Goal: Information Seeking & Learning: Check status

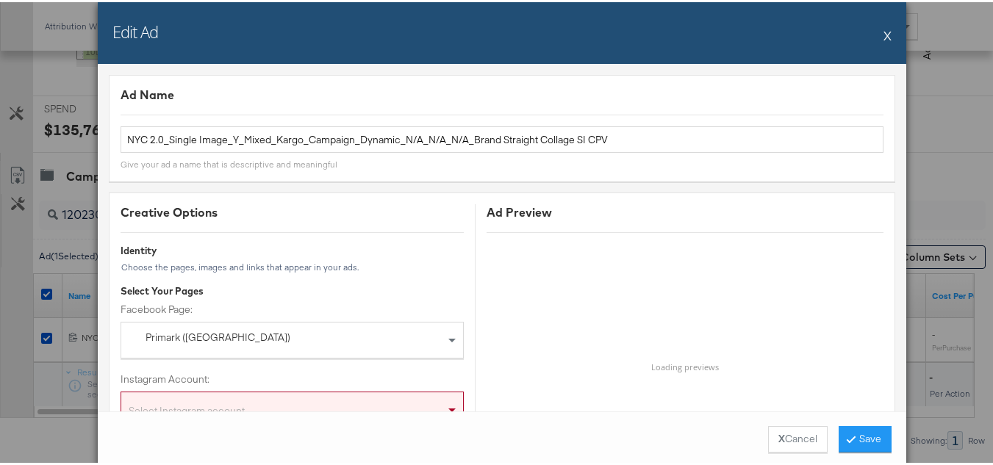
scroll to position [1176, 0]
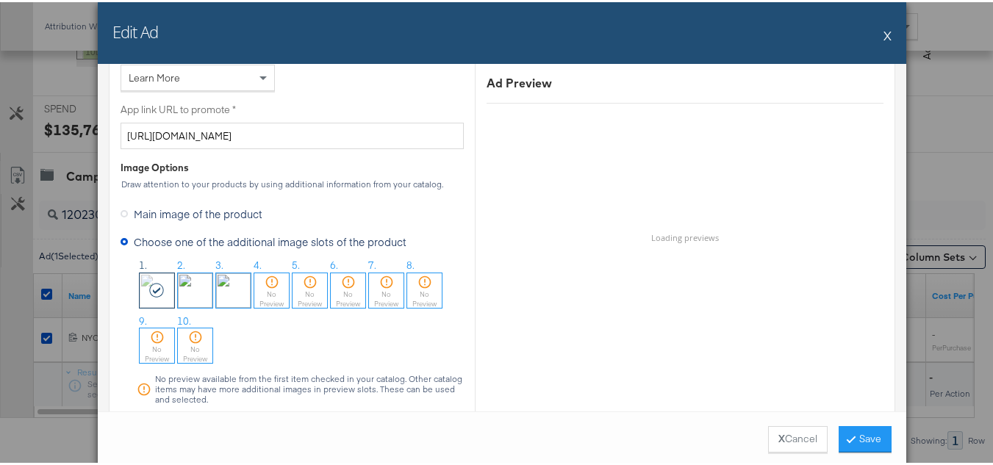
click at [884, 36] on button "X" at bounding box center [888, 32] width 8 height 29
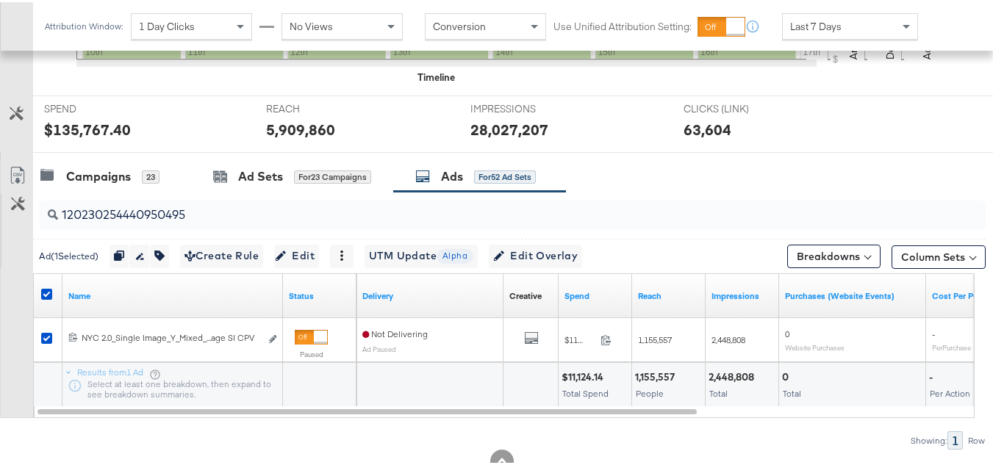
scroll to position [0, 0]
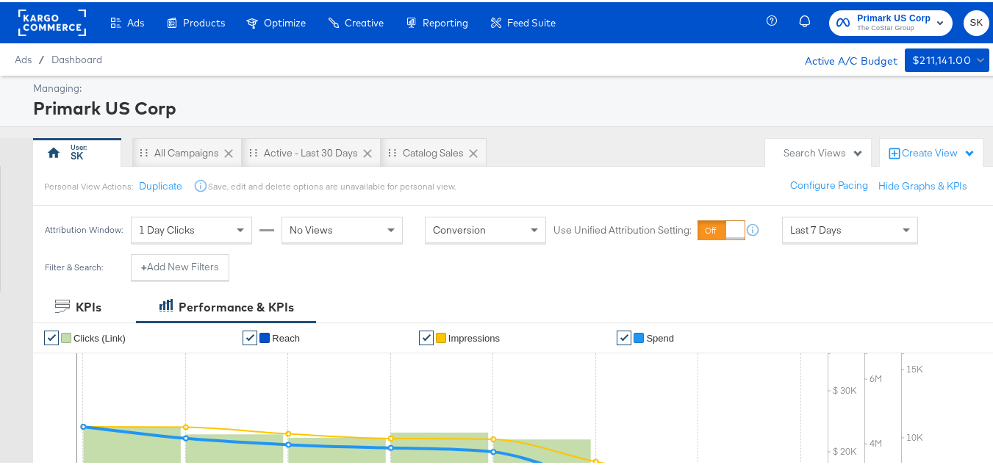
click at [41, 36] on div at bounding box center [52, 20] width 68 height 41
click at [45, 18] on rect at bounding box center [52, 20] width 68 height 26
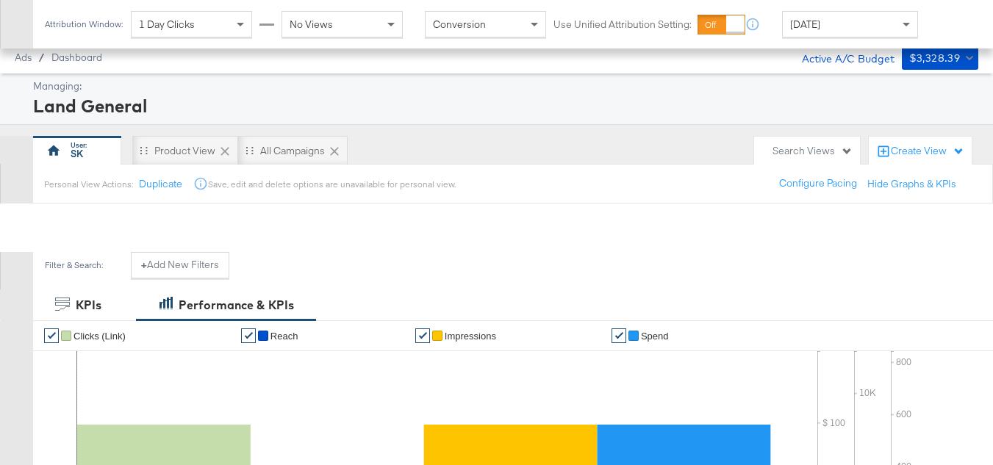
scroll to position [459, 0]
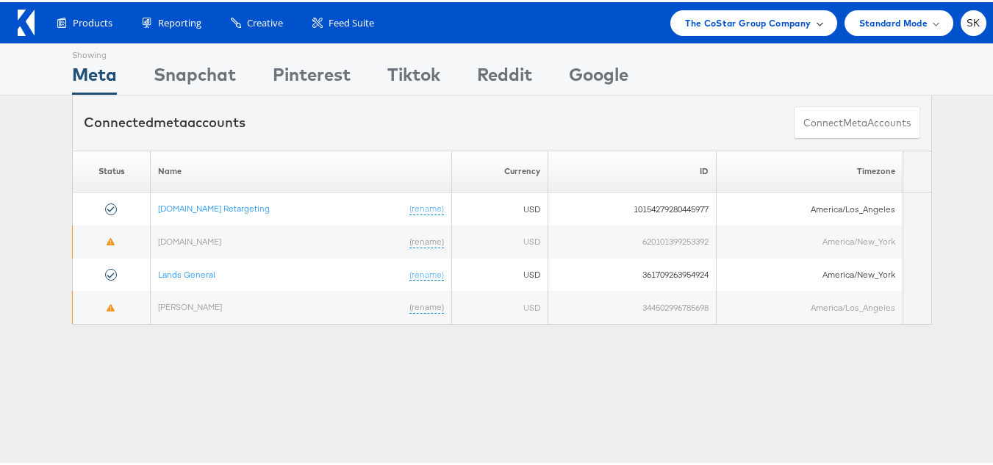
click at [742, 21] on span "The CoStar Group Company" at bounding box center [748, 20] width 126 height 15
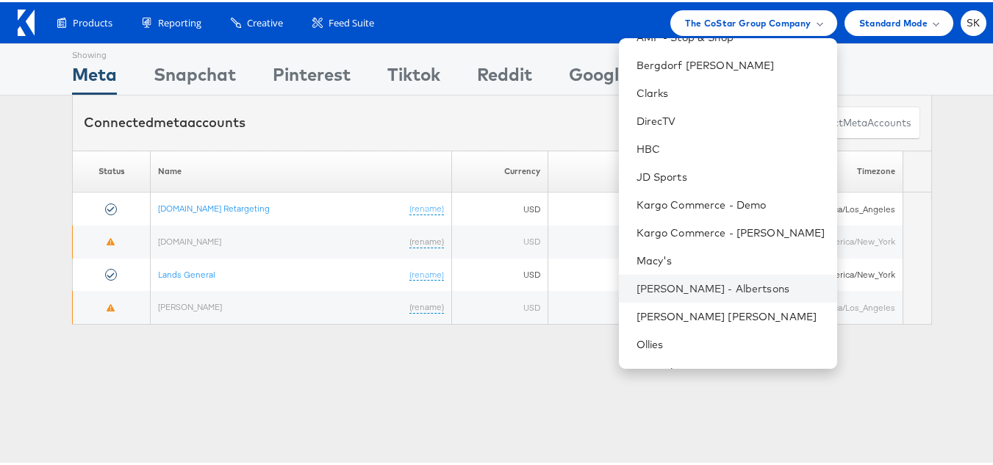
scroll to position [18, 0]
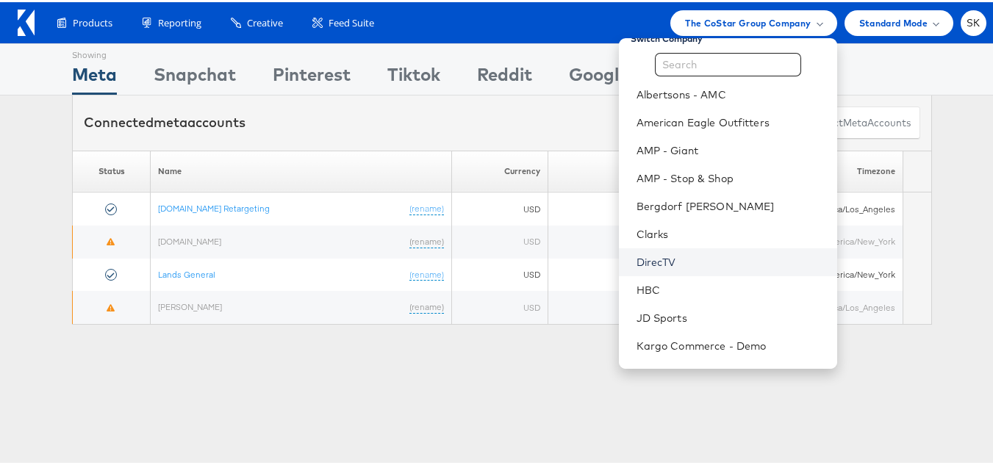
click at [642, 258] on link "DirecTV" at bounding box center [731, 260] width 189 height 15
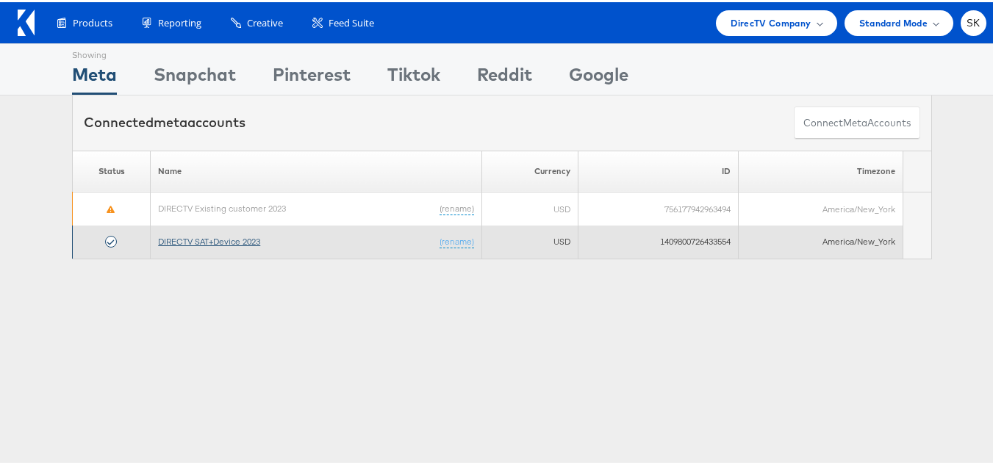
click at [213, 243] on link "DIRECTV SAT+Device 2023" at bounding box center [209, 239] width 102 height 11
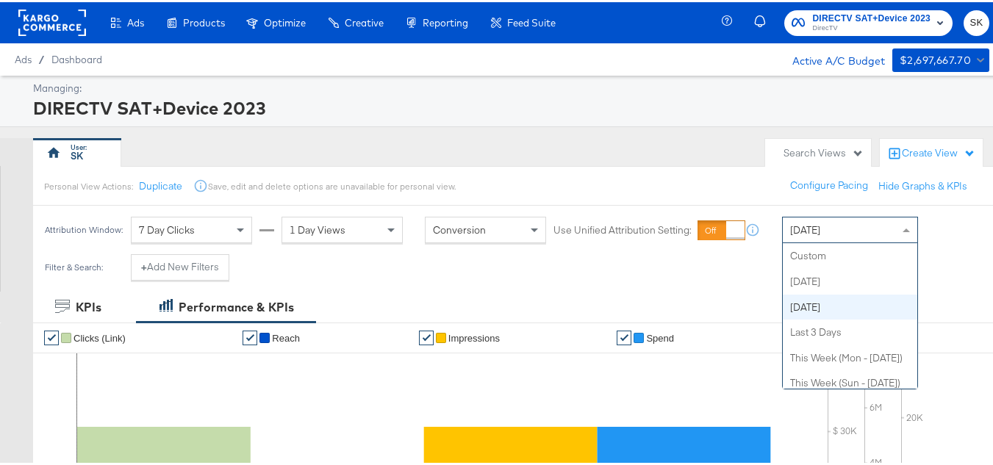
click at [812, 215] on div "Yesterday" at bounding box center [850, 227] width 135 height 25
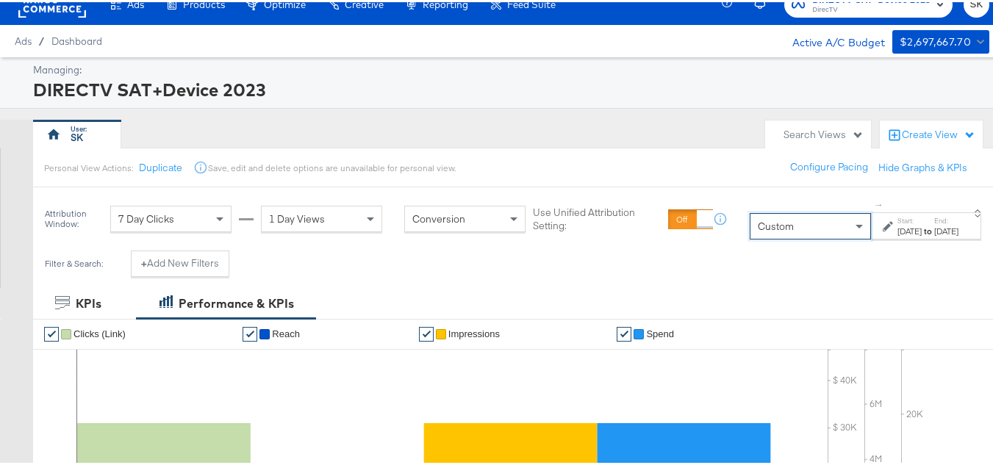
scroll to position [74, 0]
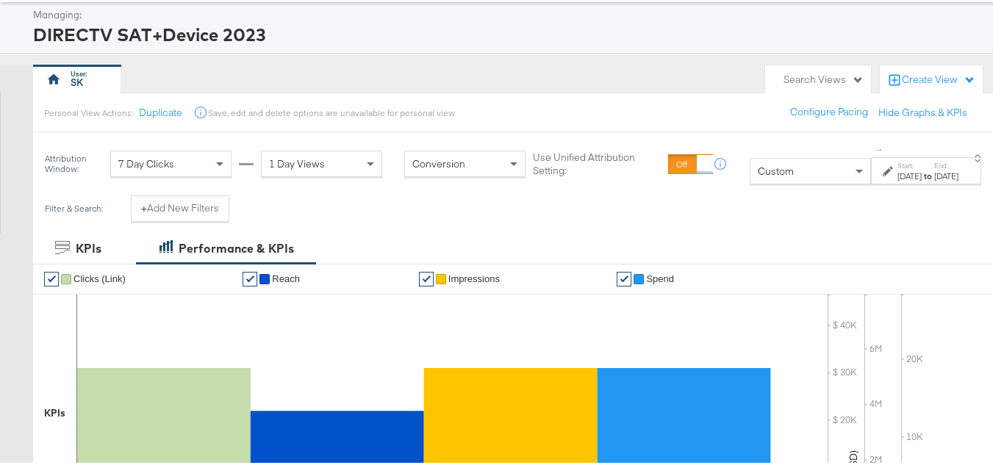
click at [898, 169] on div "Sep 17th 2025" at bounding box center [910, 174] width 24 height 12
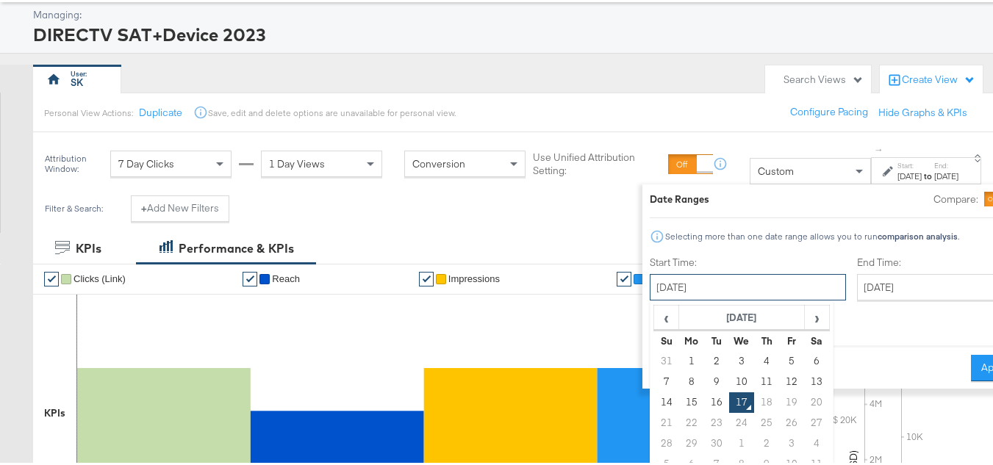
click at [688, 286] on input "September 17th 2025" at bounding box center [748, 285] width 196 height 26
click at [711, 307] on th "September 2025" at bounding box center [742, 316] width 126 height 25
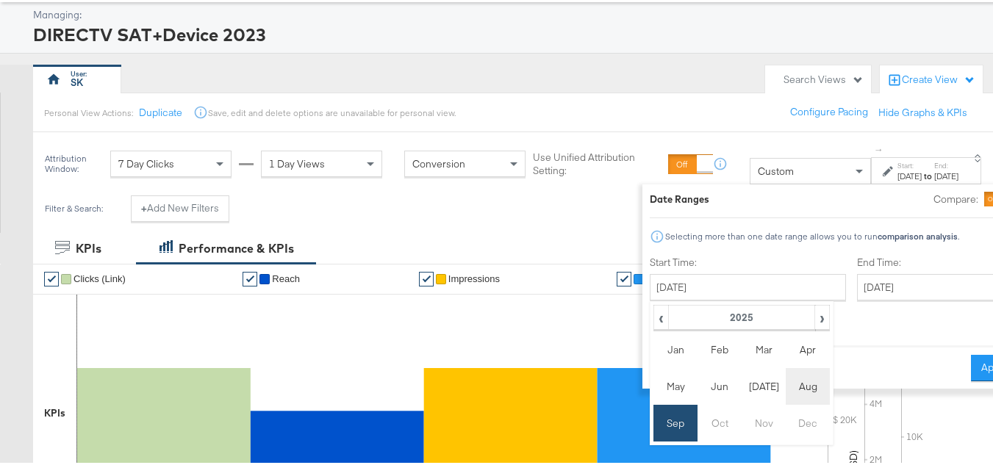
click at [786, 388] on td "Aug" at bounding box center [808, 384] width 44 height 37
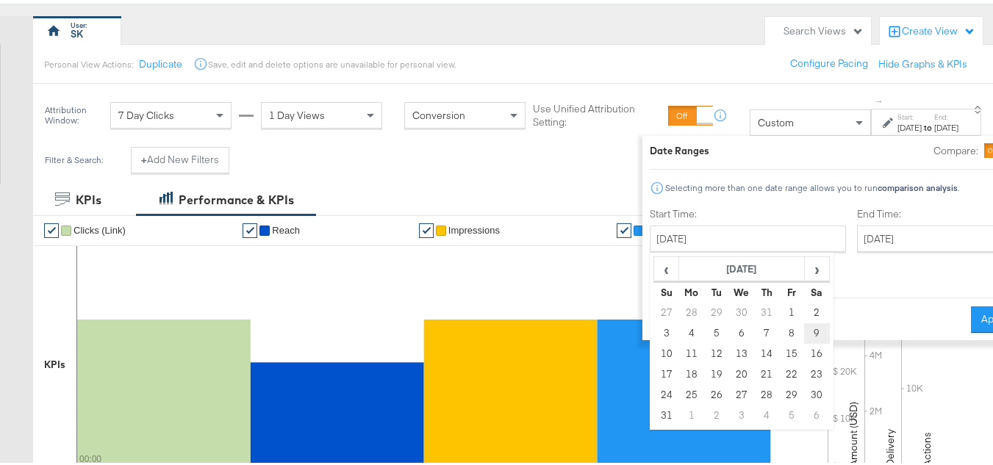
scroll to position [147, 0]
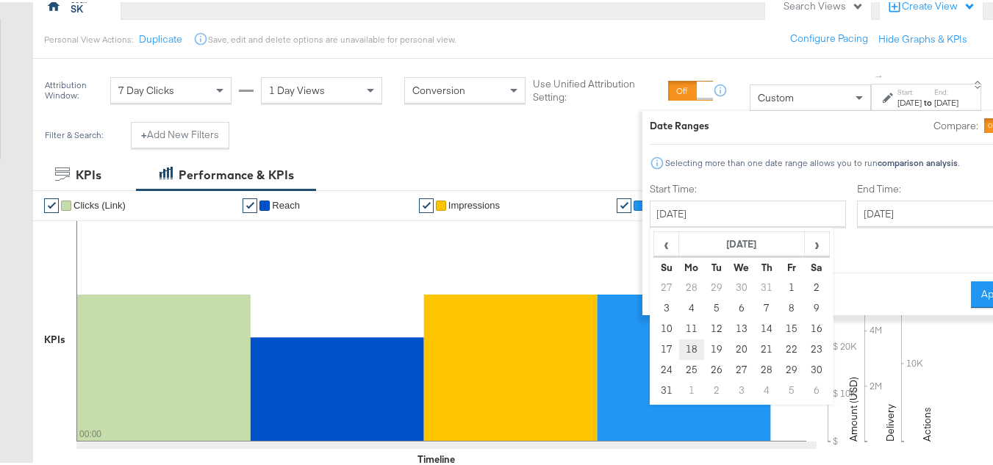
click at [679, 347] on td "18" at bounding box center [691, 347] width 25 height 21
type input "August 18th 2025"
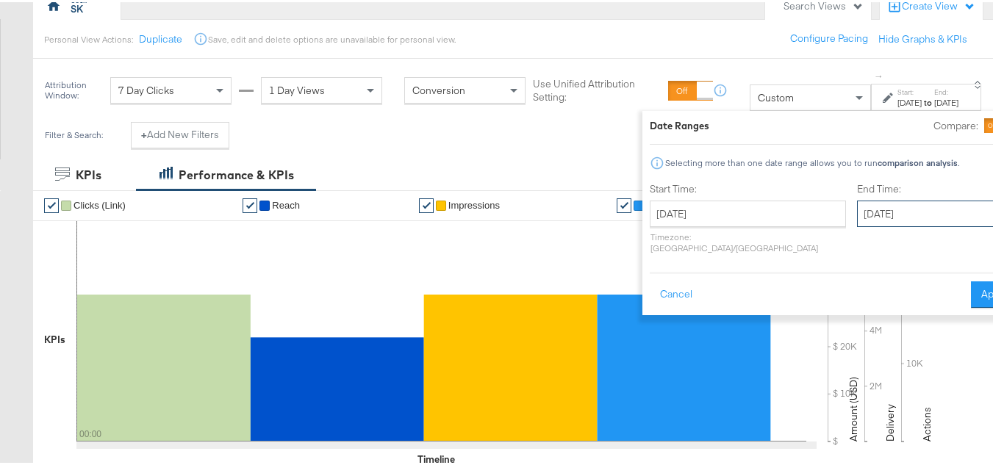
click at [891, 220] on input "September 17th 2025" at bounding box center [934, 211] width 154 height 26
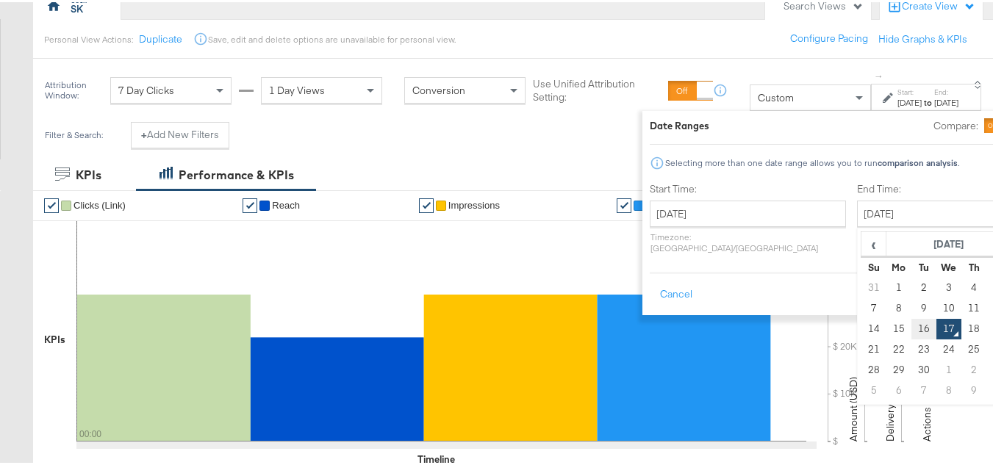
click at [911, 329] on td "16" at bounding box center [923, 327] width 25 height 21
type input "September 16th 2025"
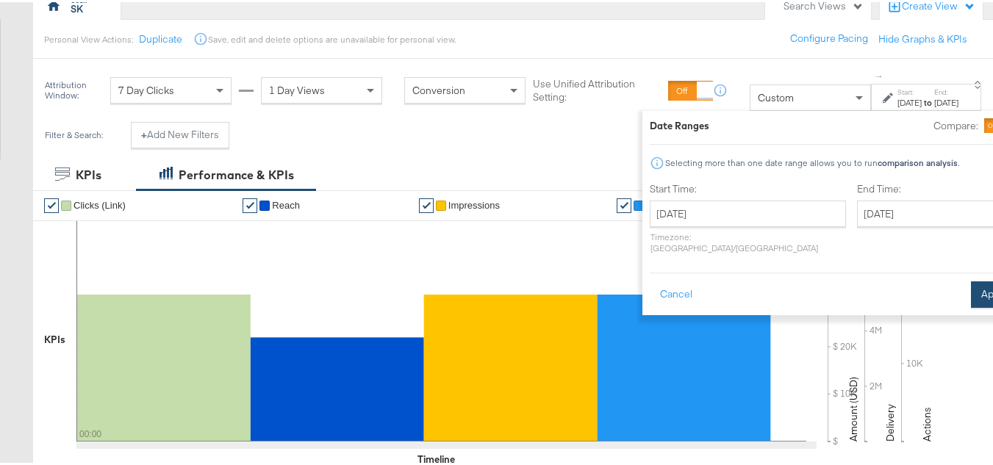
click at [971, 287] on button "Apply" at bounding box center [994, 292] width 46 height 26
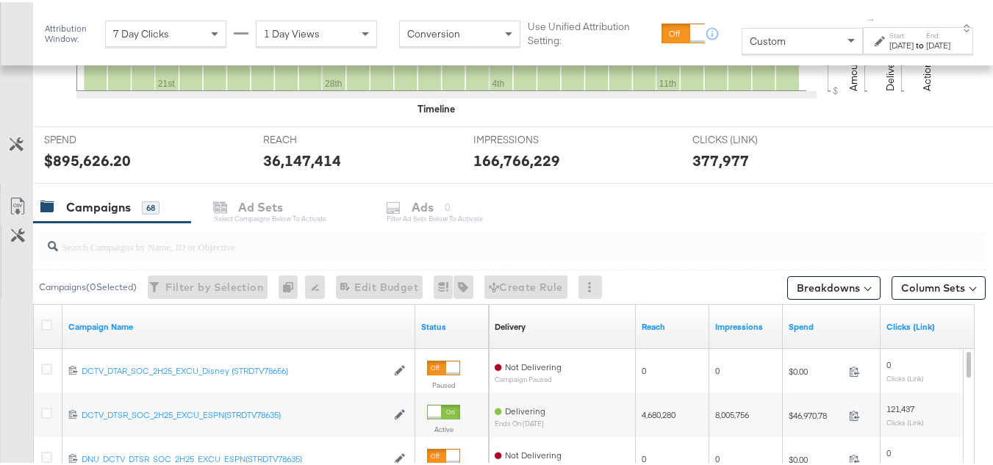
scroll to position [441, 0]
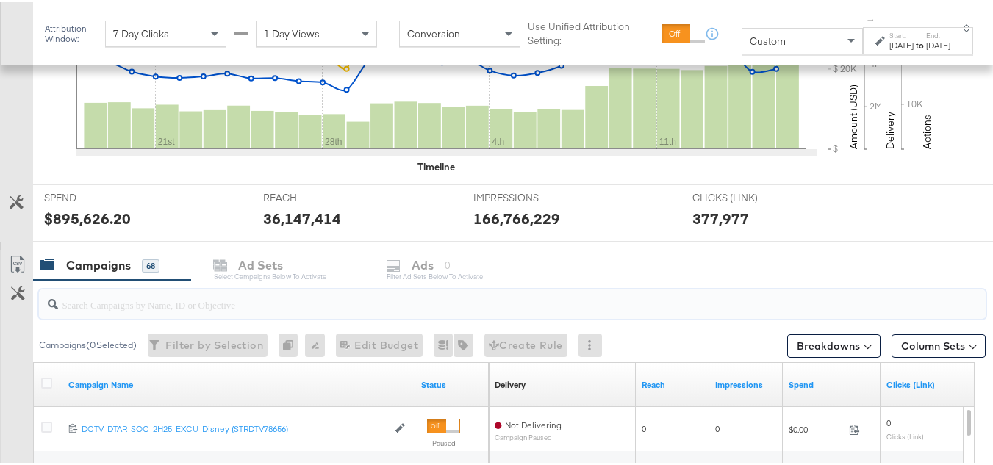
click at [115, 310] on input "search" at bounding box center [480, 296] width 844 height 29
type input "q3p"
click at [46, 378] on icon at bounding box center [46, 381] width 11 height 11
click at [0, 0] on input "checkbox" at bounding box center [0, 0] width 0 height 0
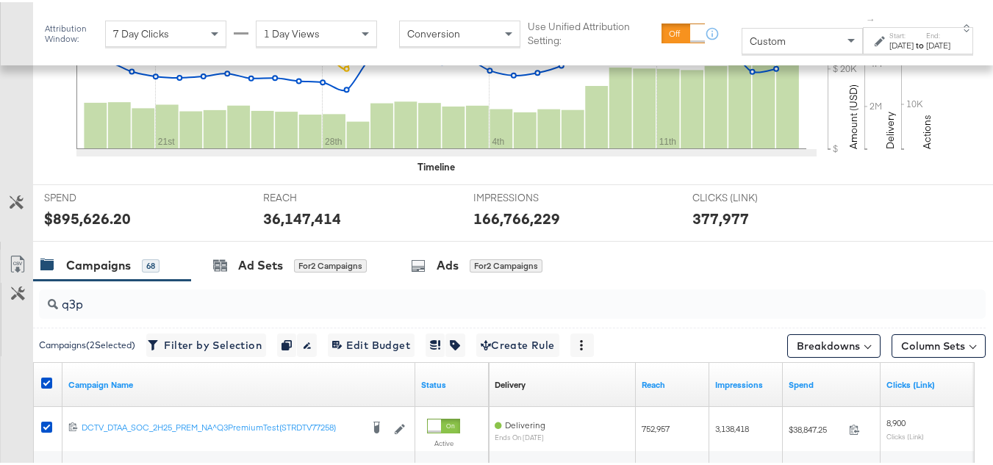
scroll to position [588, 0]
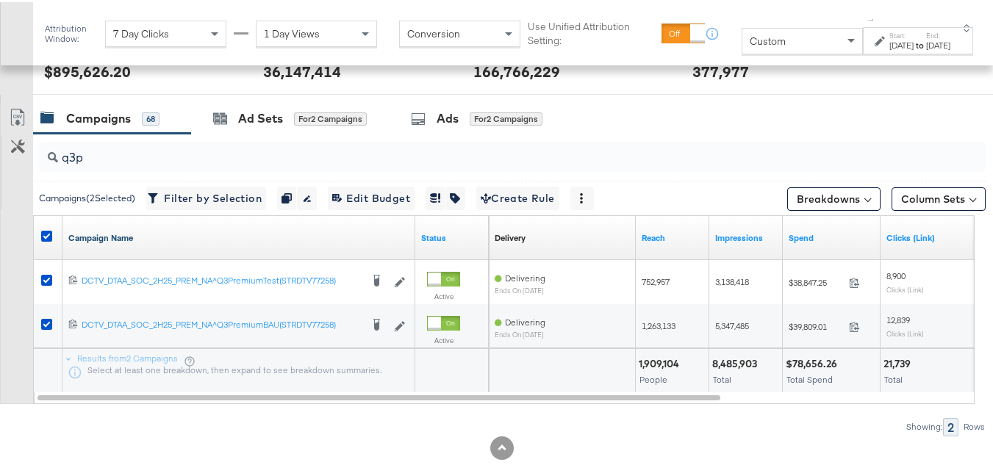
click at [136, 237] on link "Campaign Name" at bounding box center [238, 236] width 341 height 12
click at [136, 237] on link "Campaign Name ↓" at bounding box center [238, 236] width 341 height 12
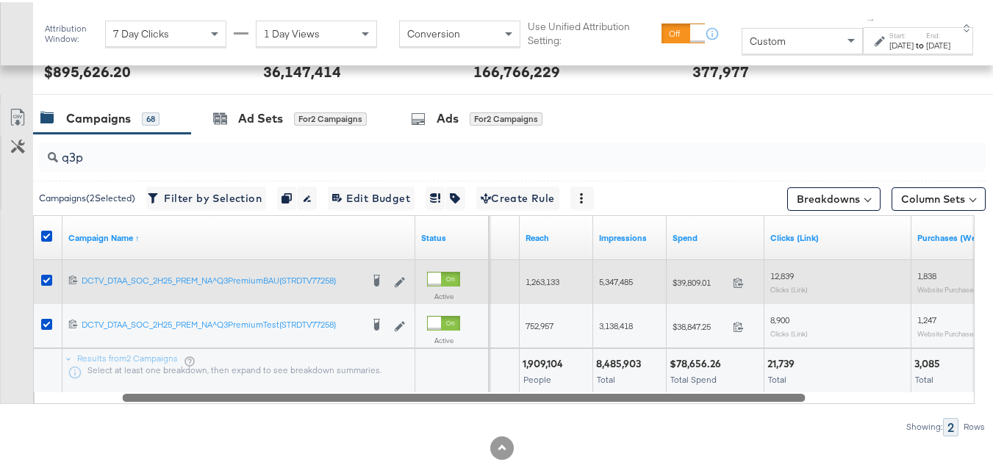
drag, startPoint x: 640, startPoint y: 398, endPoint x: 719, endPoint y: 301, distance: 124.3
click at [730, 395] on div at bounding box center [464, 395] width 683 height 12
click at [698, 286] on div "$39,809.01 39809.01" at bounding box center [711, 280] width 98 height 23
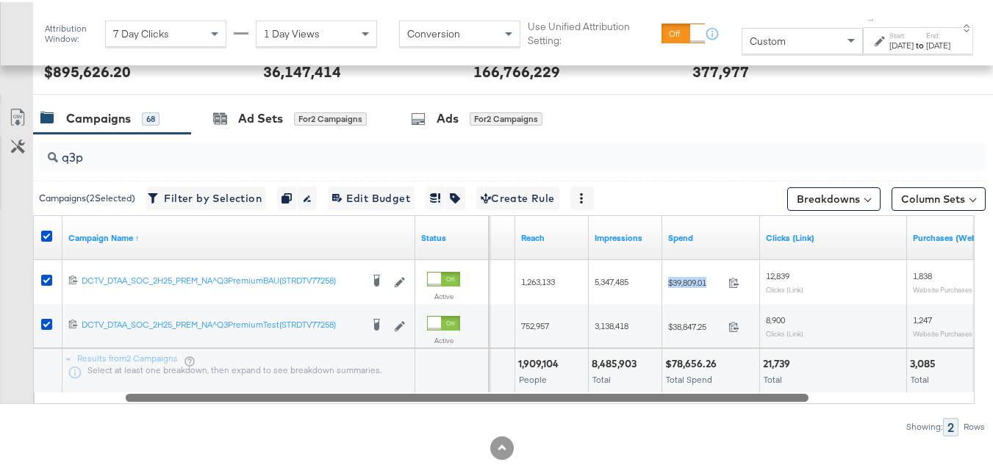
copy div "$39,809.01"
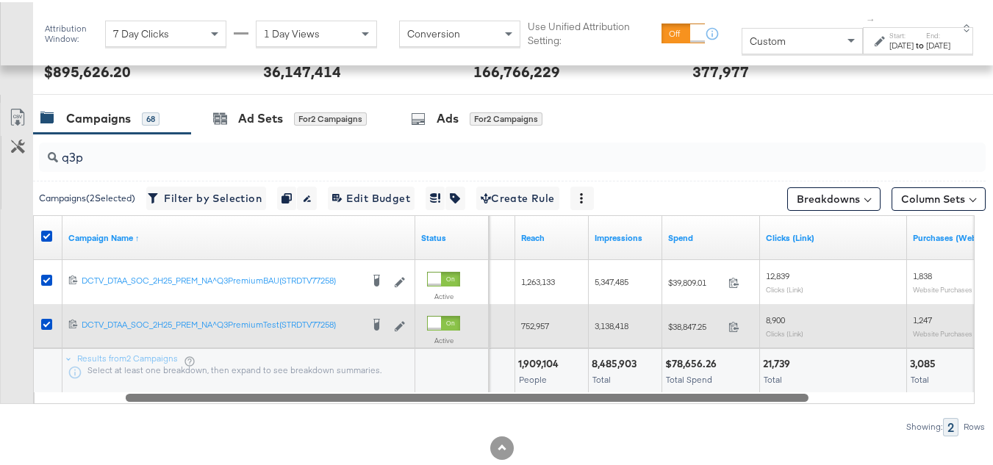
click at [683, 321] on span "$38,847.25" at bounding box center [695, 324] width 54 height 11
copy div "$38,847.25"
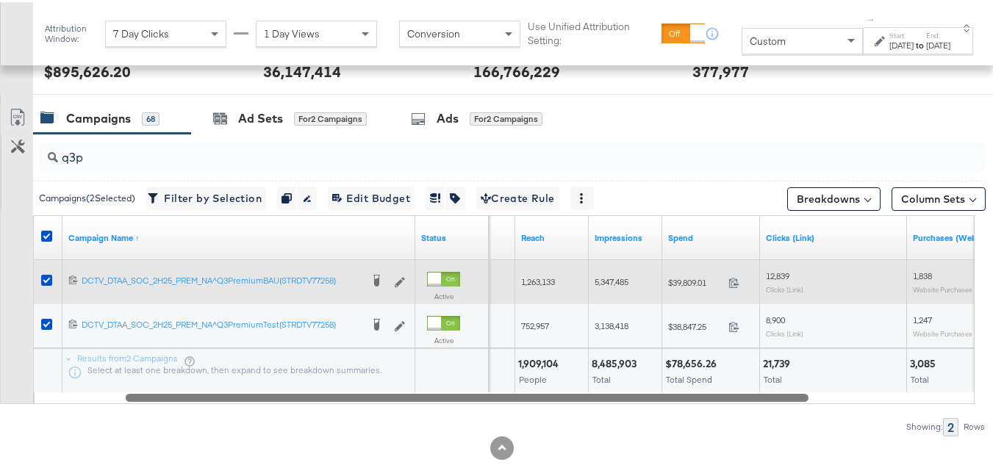
click at [560, 284] on div "1,263,133" at bounding box center [552, 280] width 62 height 12
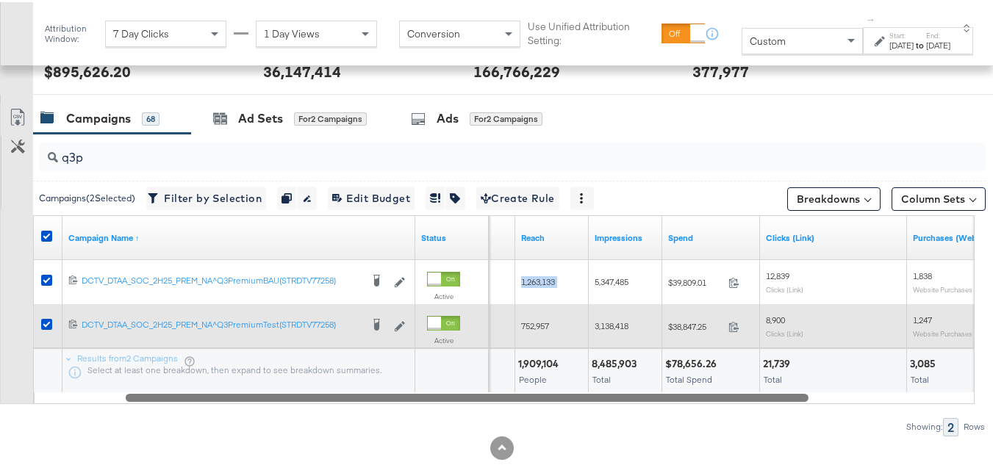
copy span "1,263,133"
click at [542, 322] on span "752,957" at bounding box center [535, 323] width 28 height 11
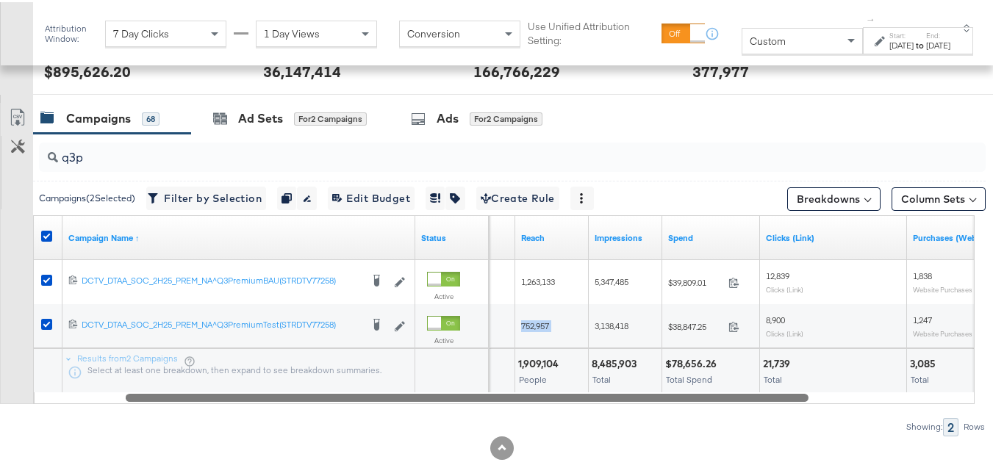
copy span "752,957"
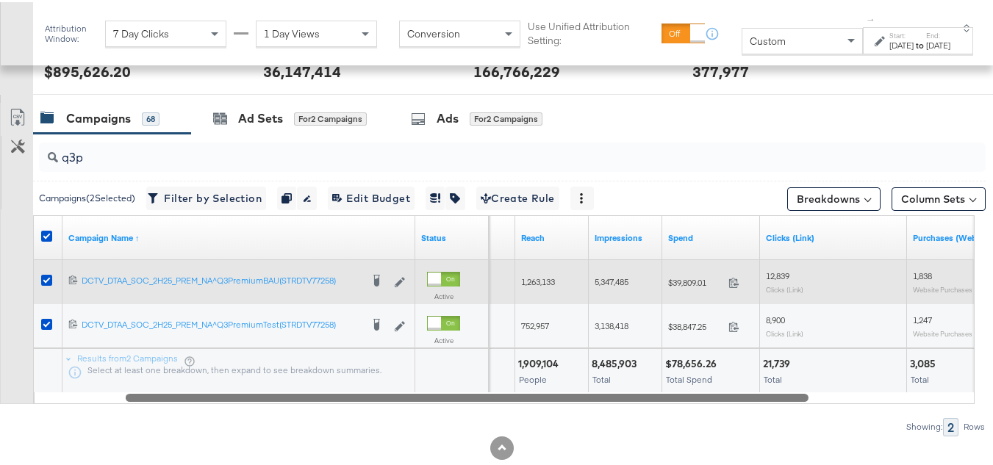
click at [631, 287] on div "5,347,485" at bounding box center [626, 280] width 74 height 24
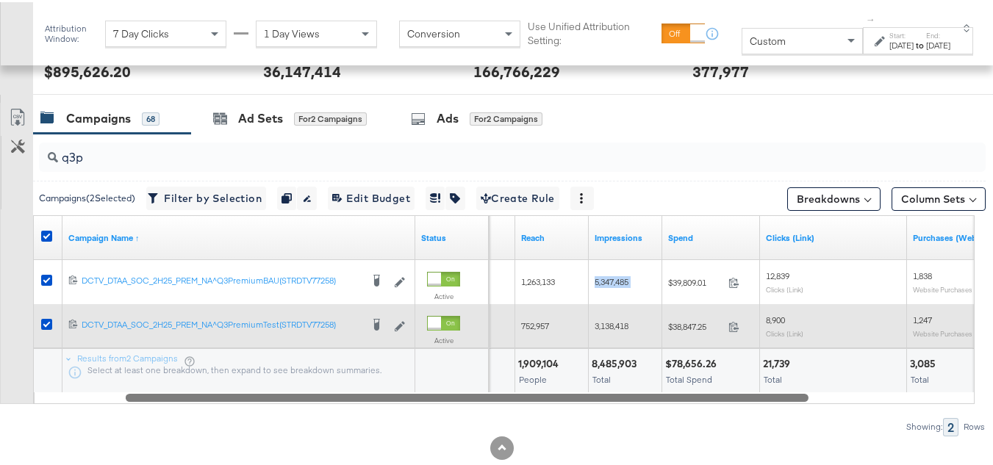
copy span "5,347,485"
click at [602, 323] on span "3,138,418" at bounding box center [612, 323] width 34 height 11
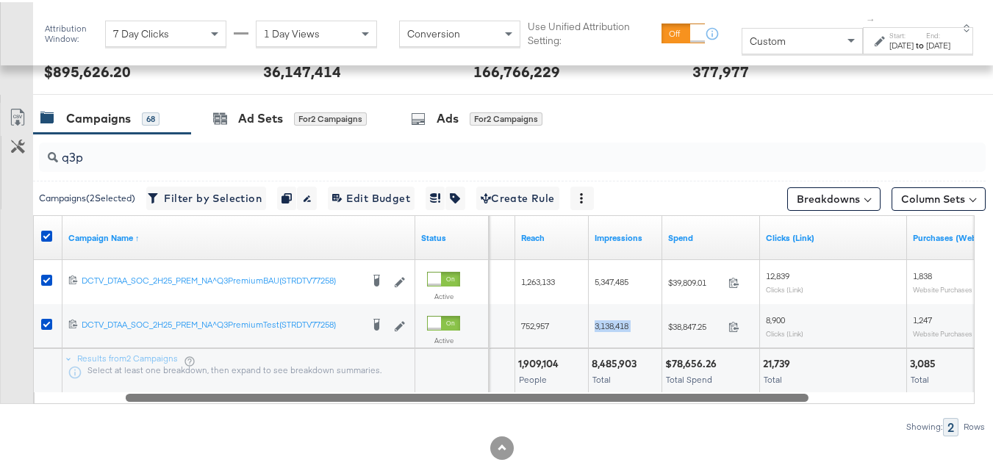
copy span "3,138,418"
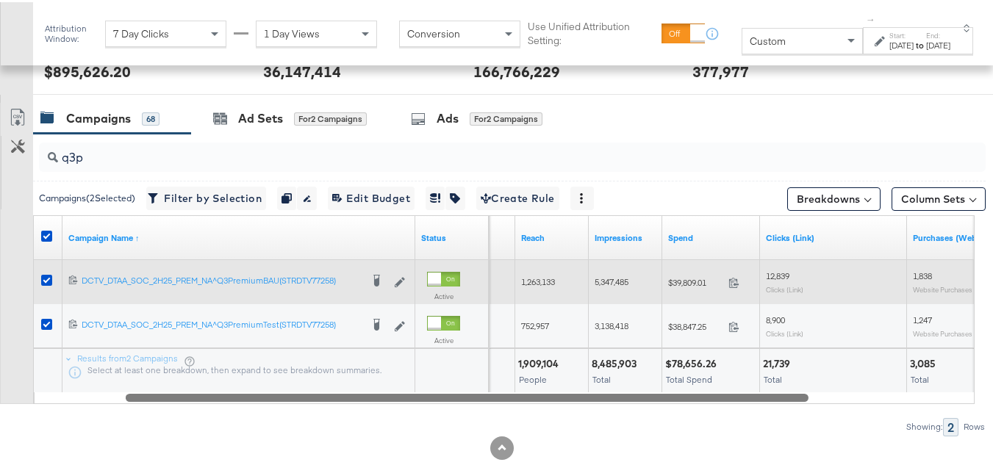
click at [778, 276] on span "12,839" at bounding box center [778, 273] width 24 height 11
copy span "12,839"
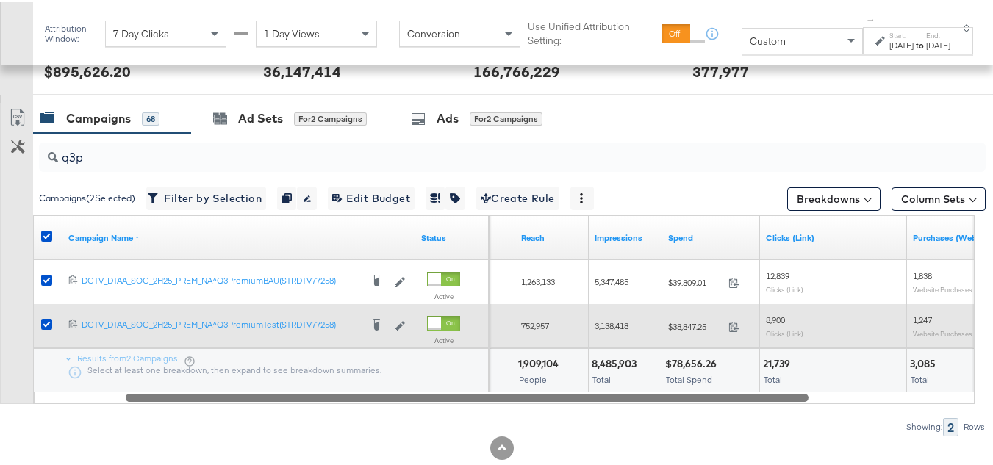
click at [785, 325] on div "8,900 Clicks (Link)" at bounding box center [833, 323] width 135 height 23
click at [770, 306] on div "8,900 Clicks (Link)" at bounding box center [833, 324] width 147 height 44
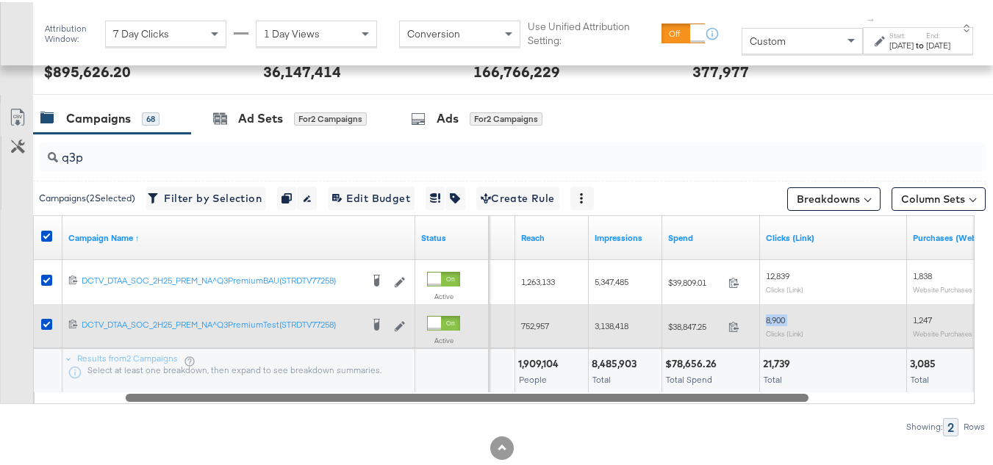
click at [770, 306] on div "8,900 Clicks (Link)" at bounding box center [833, 324] width 147 height 44
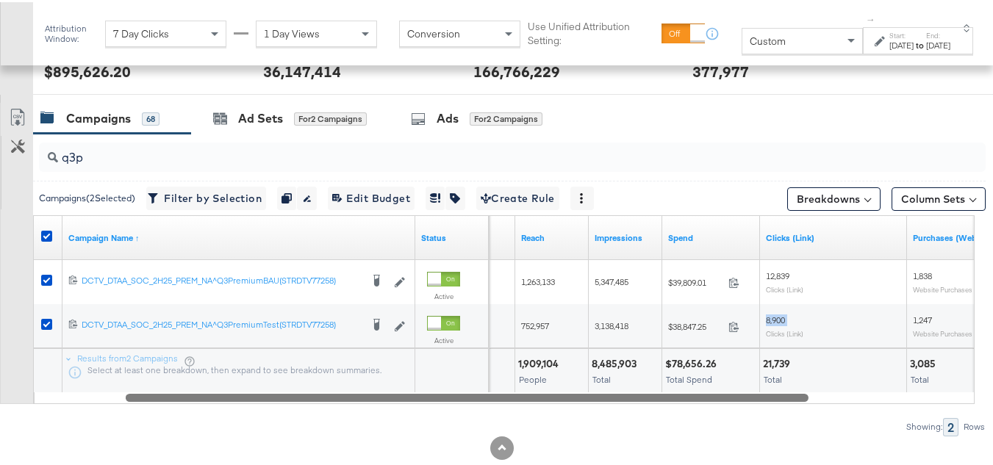
copy span "8,900"
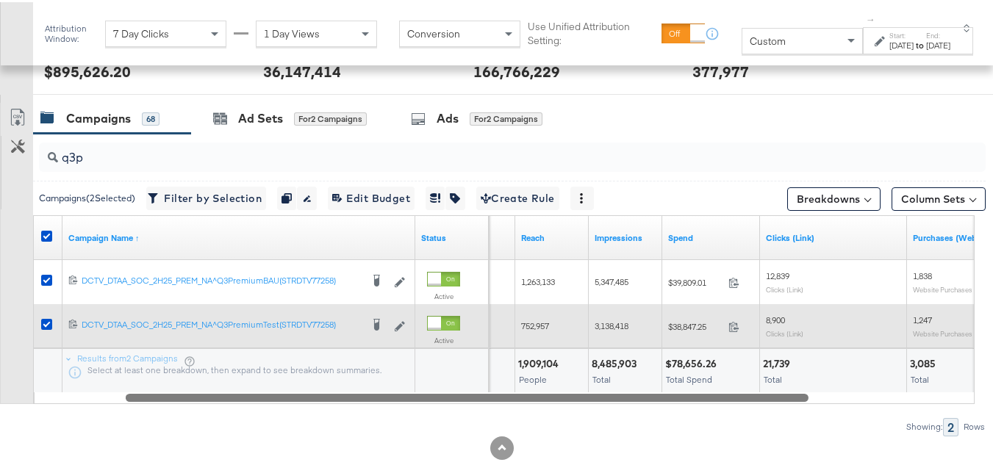
click at [828, 344] on div "8,900 Clicks (Link)" at bounding box center [833, 324] width 147 height 44
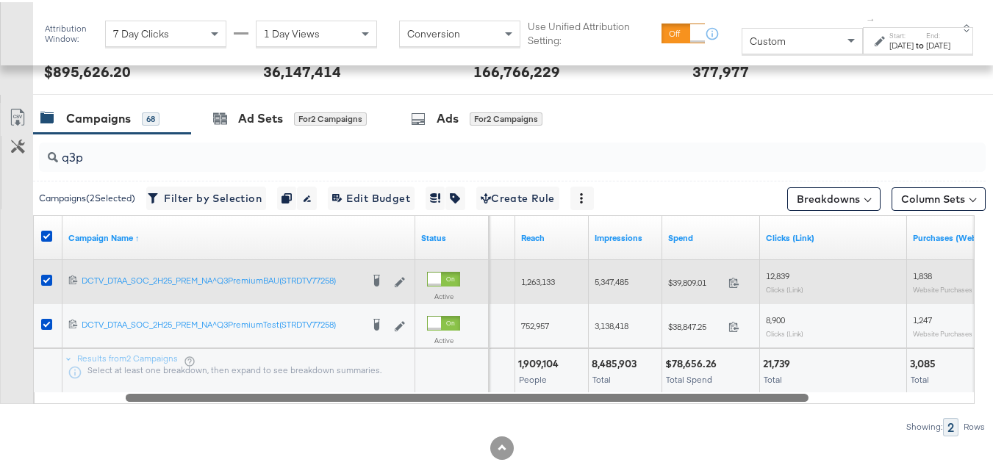
click at [926, 270] on span "1,838" at bounding box center [922, 273] width 19 height 11
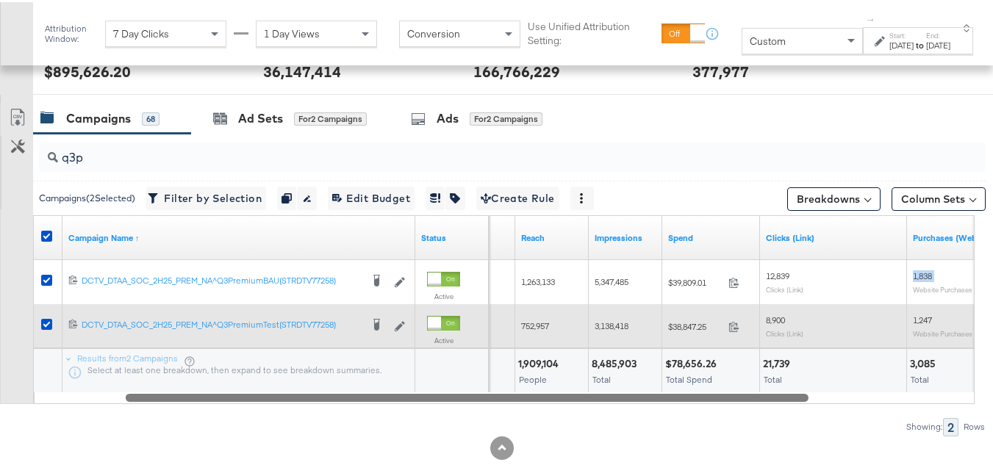
copy span "1,838"
click at [919, 326] on div "1,247 Website Purchases" at bounding box center [980, 323] width 135 height 23
click at [923, 312] on div "1,247 Website Purchases" at bounding box center [980, 324] width 147 height 35
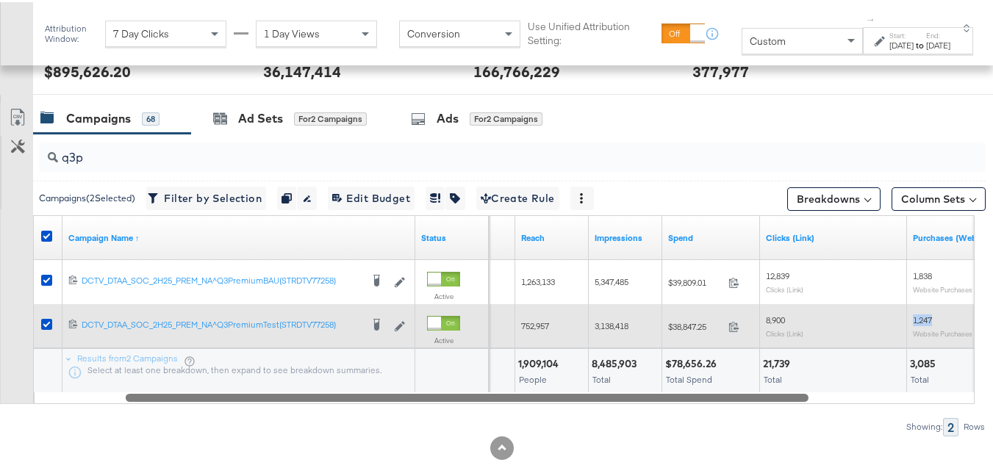
click at [923, 312] on div "1,247 Website Purchases" at bounding box center [980, 324] width 147 height 35
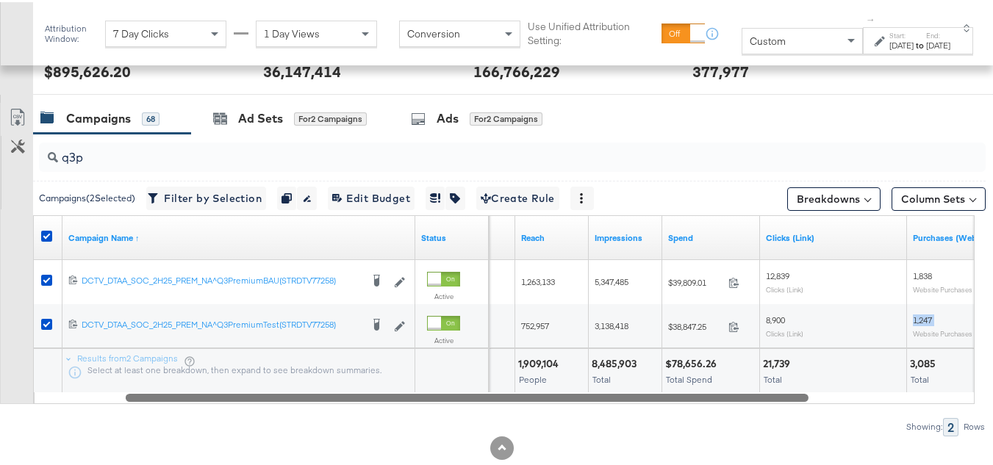
copy span "1,247"
click at [812, 346] on div "21,739 Total" at bounding box center [833, 368] width 147 height 44
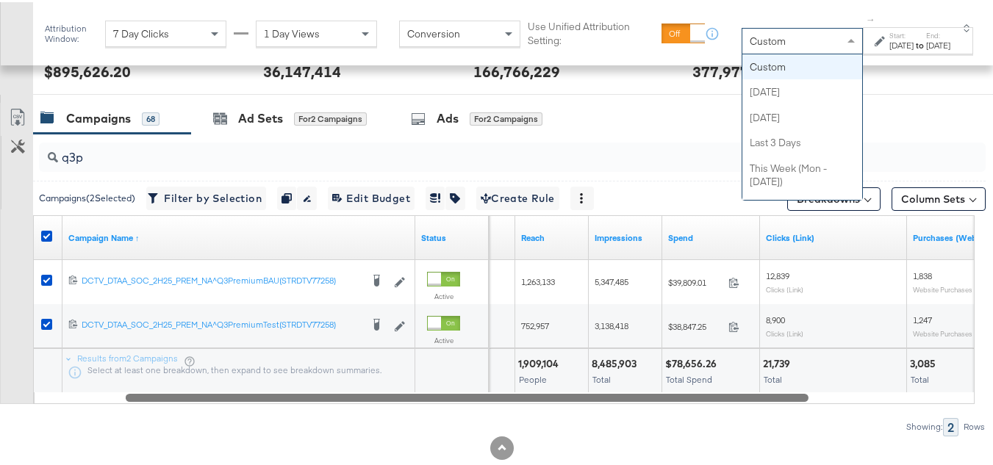
click at [742, 47] on div "Custom" at bounding box center [802, 38] width 120 height 25
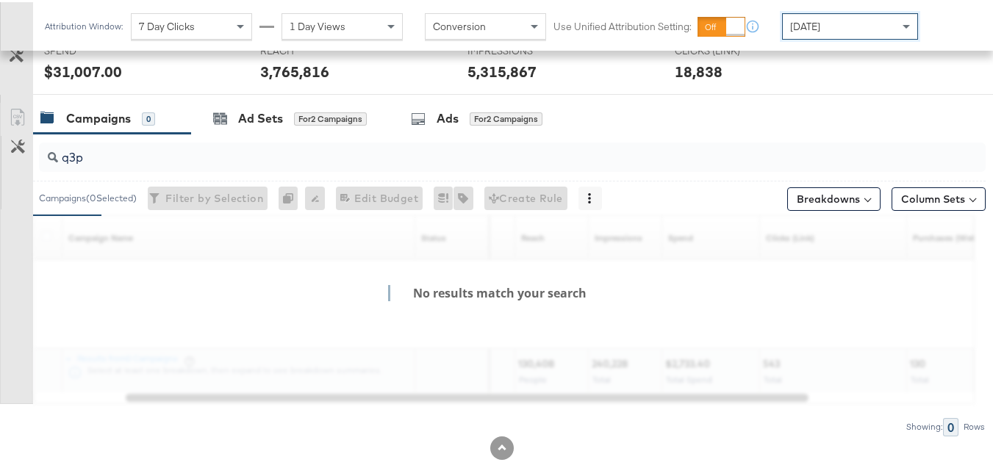
scroll to position [573, 0]
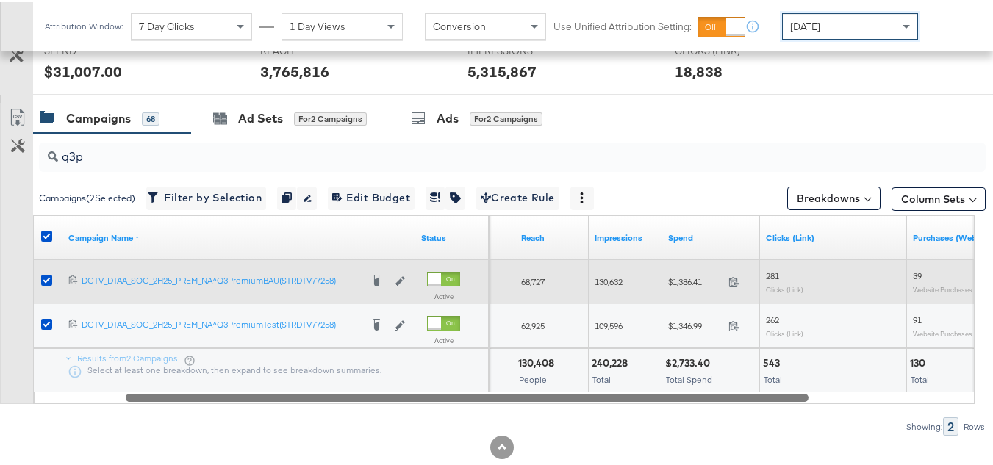
click at [687, 282] on span "$1,386.41" at bounding box center [695, 279] width 54 height 11
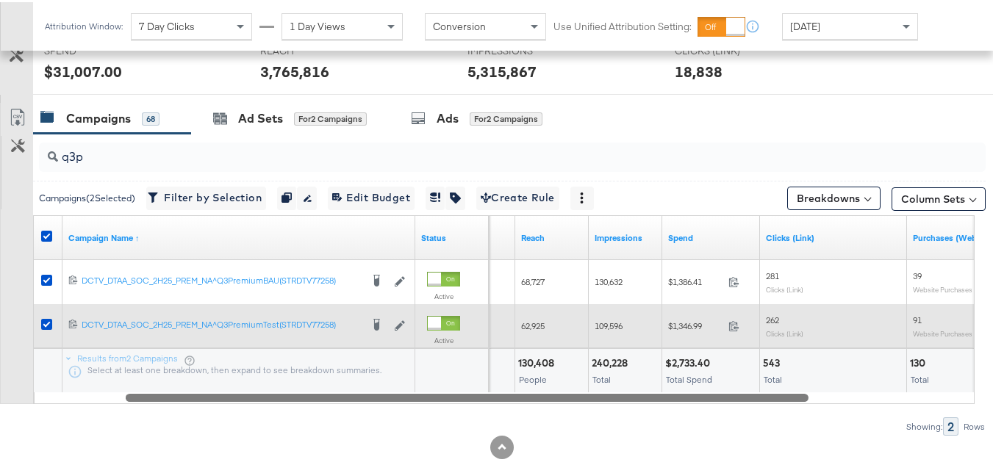
click at [698, 314] on div "$1,346.99 1346.99" at bounding box center [711, 323] width 98 height 23
click at [628, 330] on div "109,596" at bounding box center [626, 324] width 74 height 24
